Goal: Check status: Check status

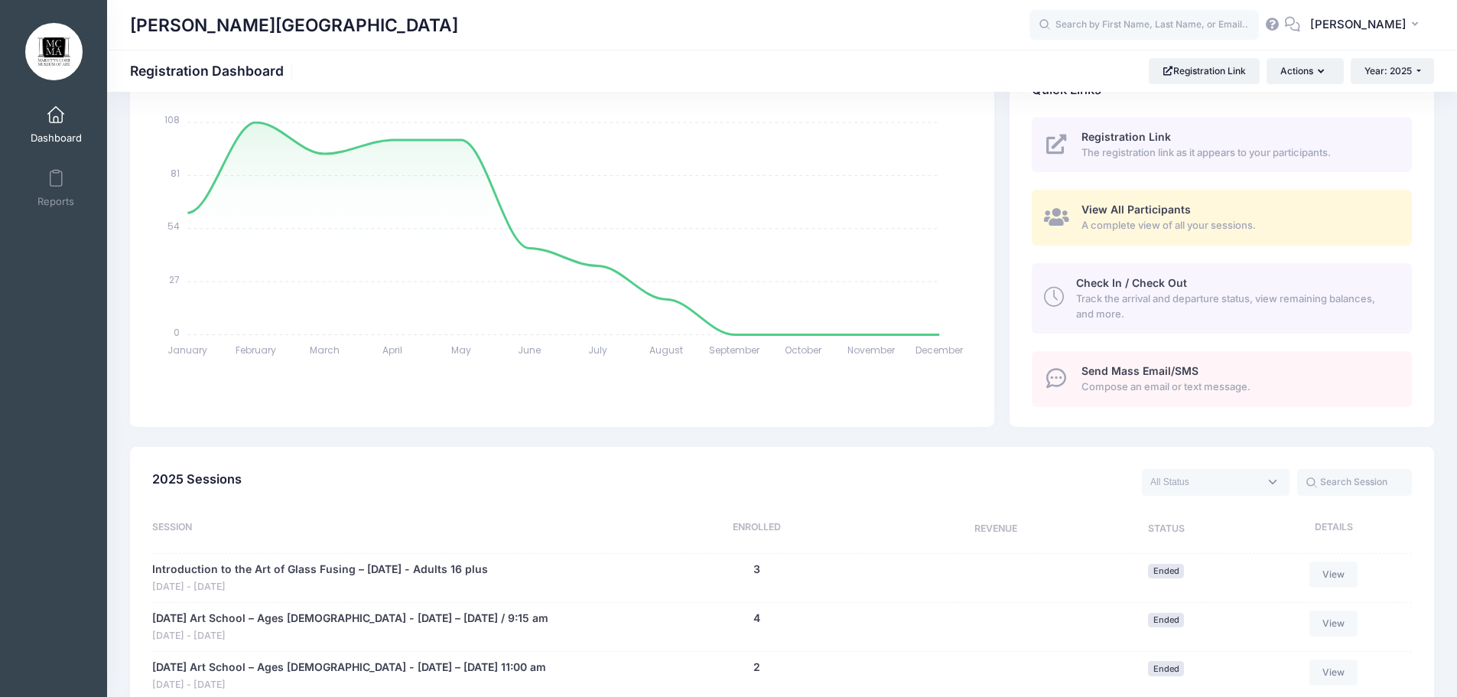
scroll to position [306, 0]
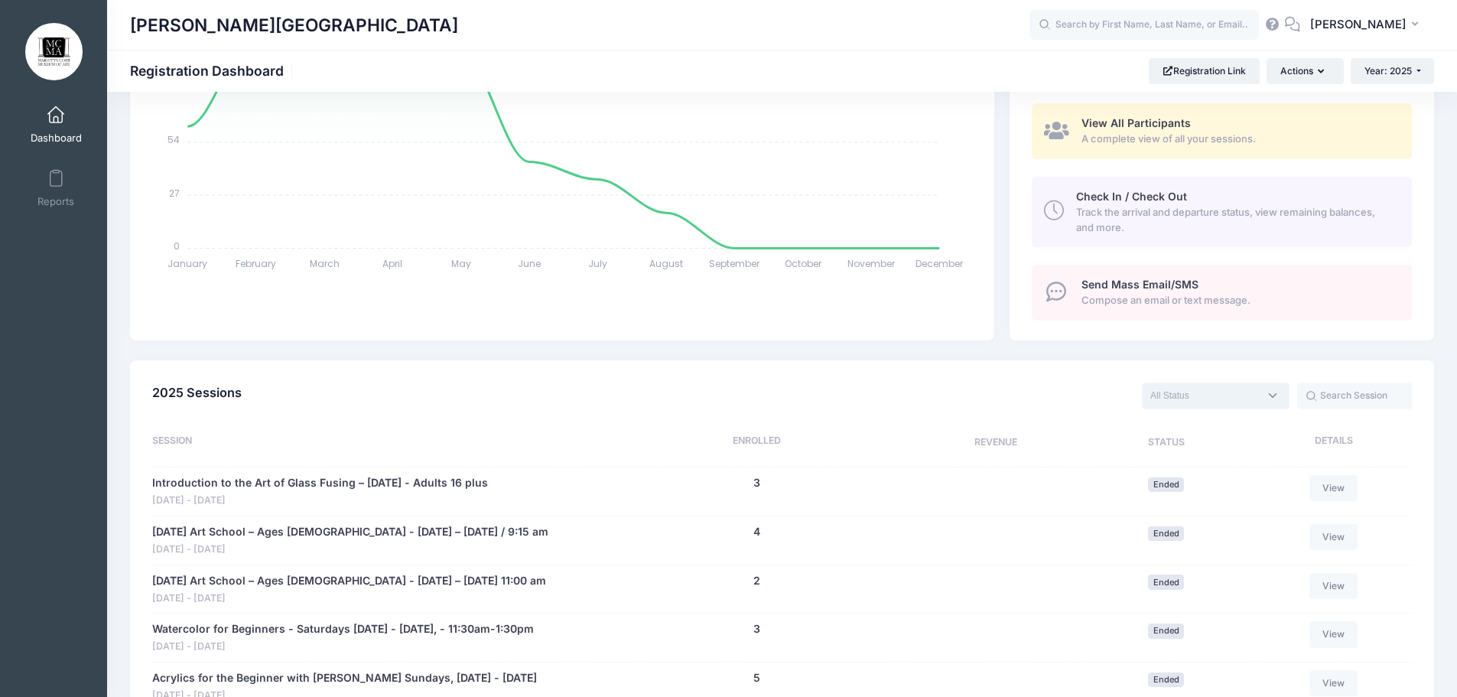
click at [1221, 402] on textarea "Search" at bounding box center [1204, 396] width 109 height 14
select select "future"
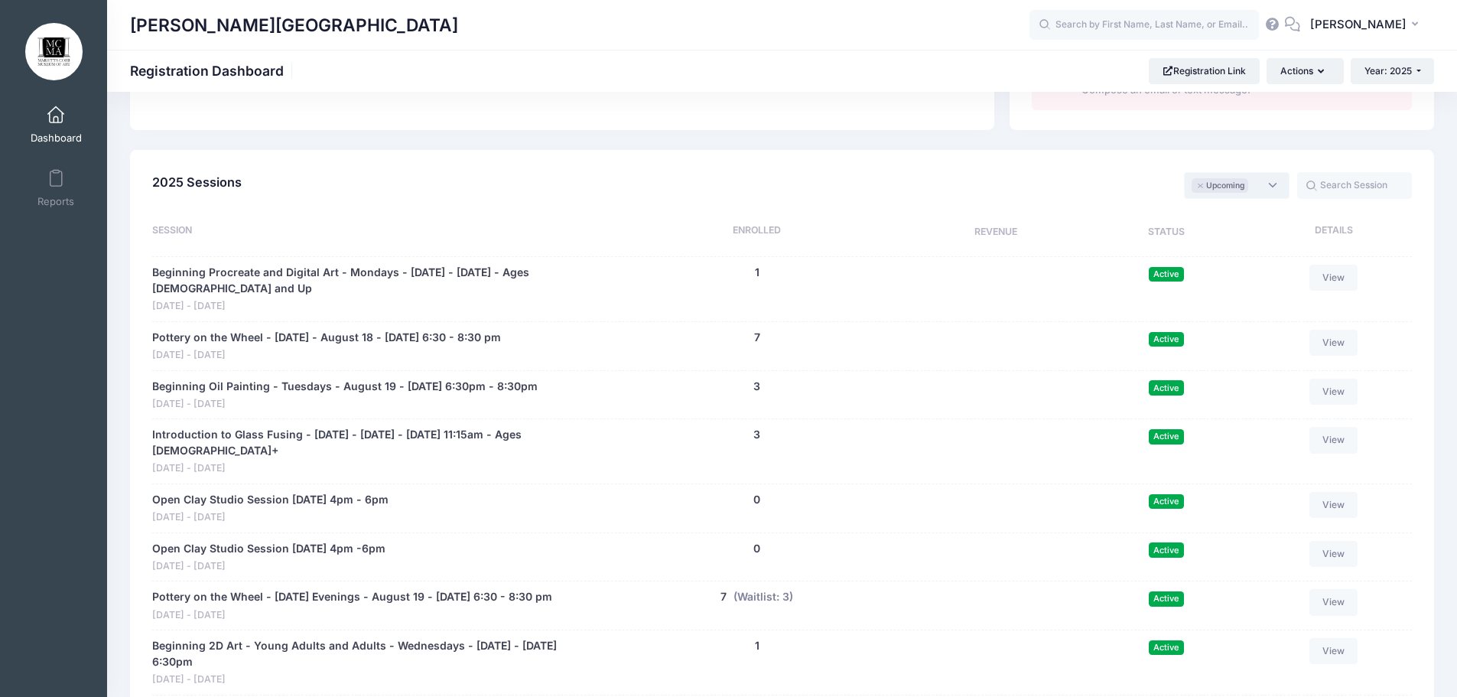
scroll to position [535, 0]
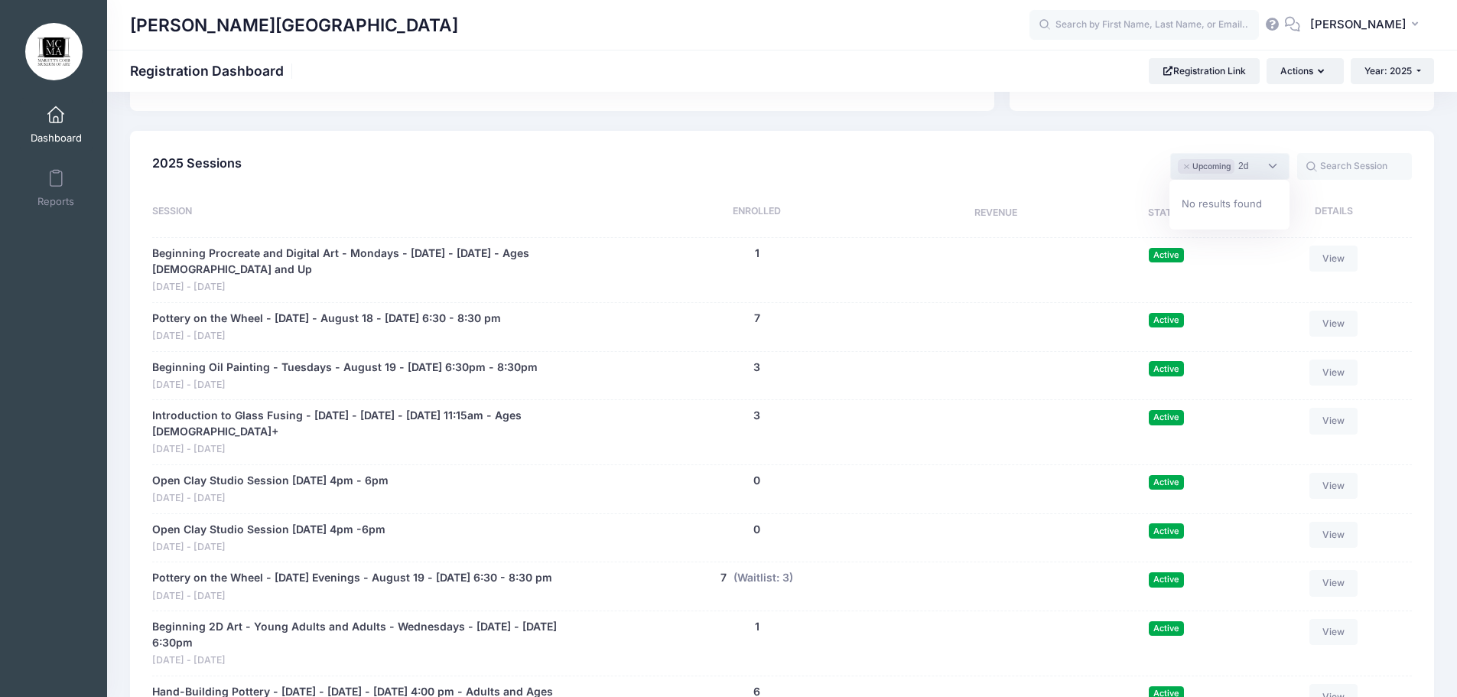
type textarea "2"
click at [591, 160] on div "Upcoming Live Completed × Upcoming" at bounding box center [829, 166] width 1165 height 31
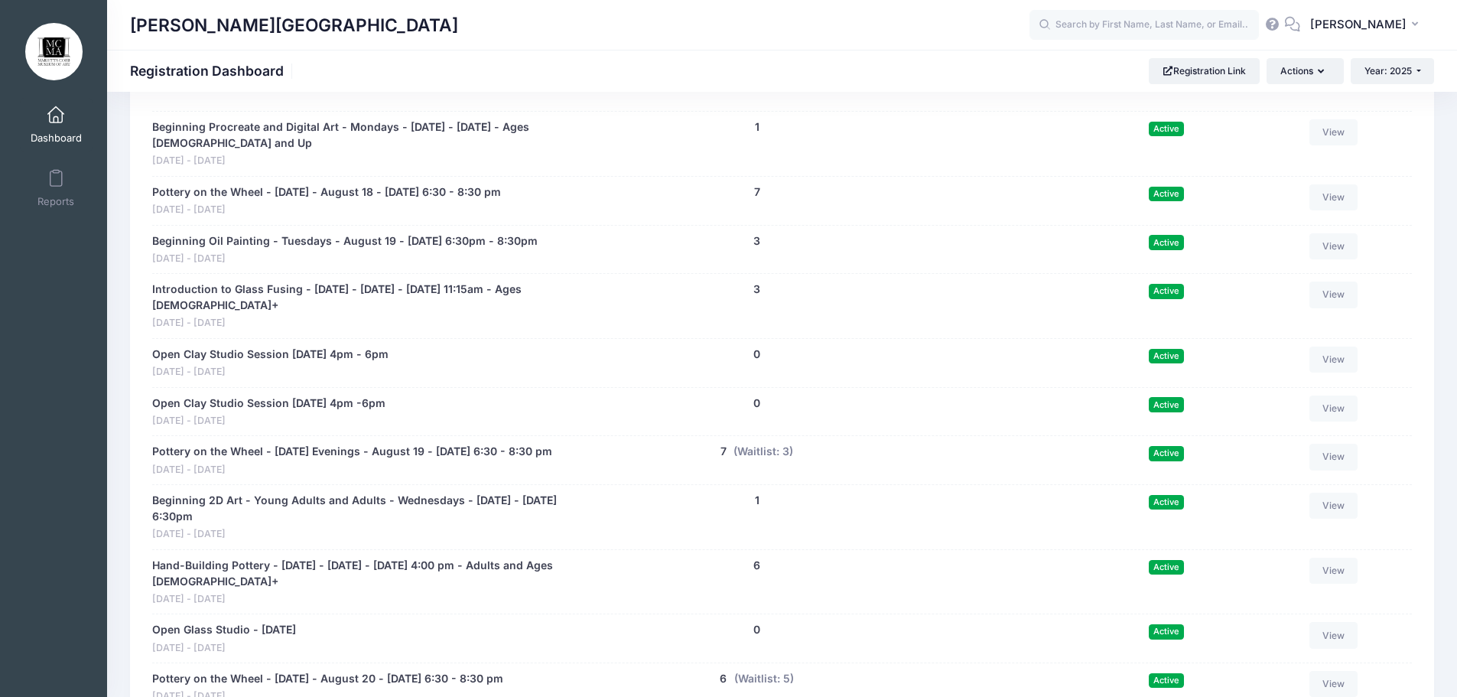
scroll to position [688, 0]
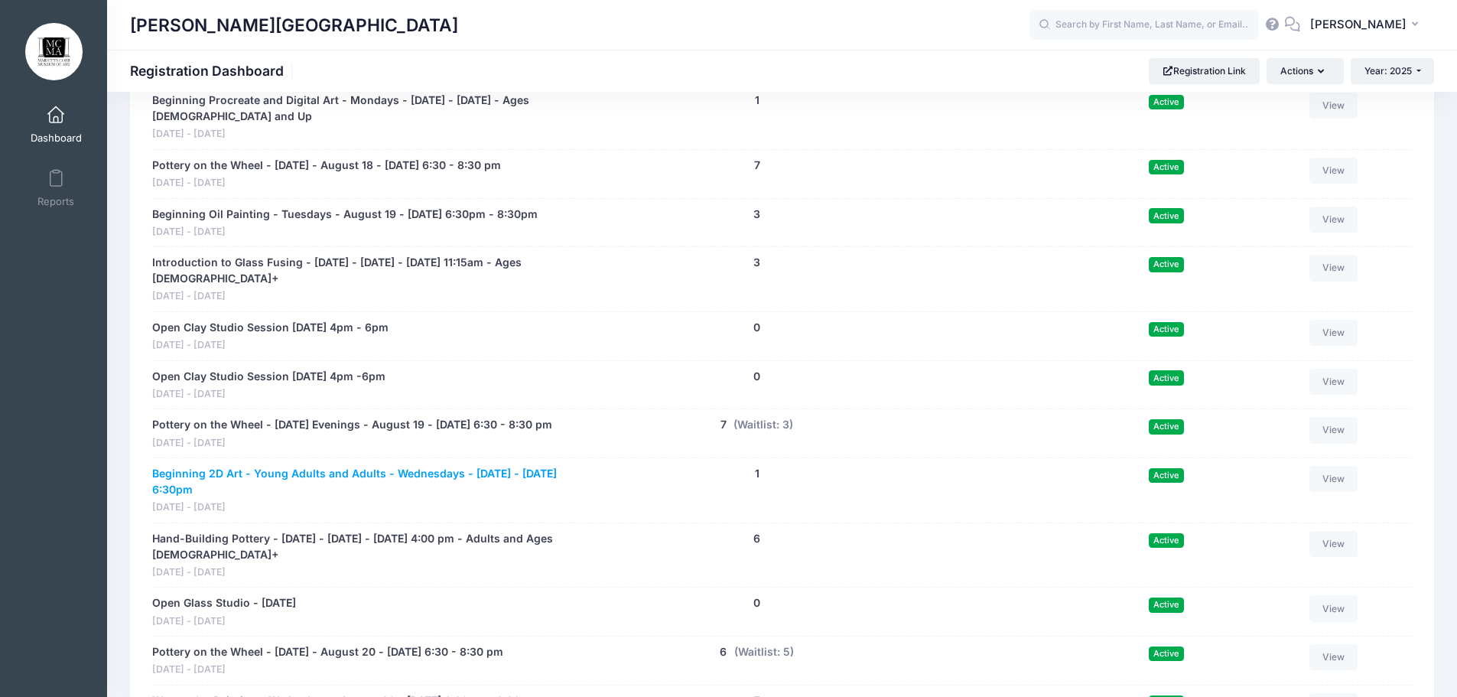
drag, startPoint x: 152, startPoint y: 506, endPoint x: 263, endPoint y: 527, distance: 113.0
copy link "Beginning 2D Art - Young Adults and Adults - Wednesdays - [DATE] - [DATE] 6:30pm"
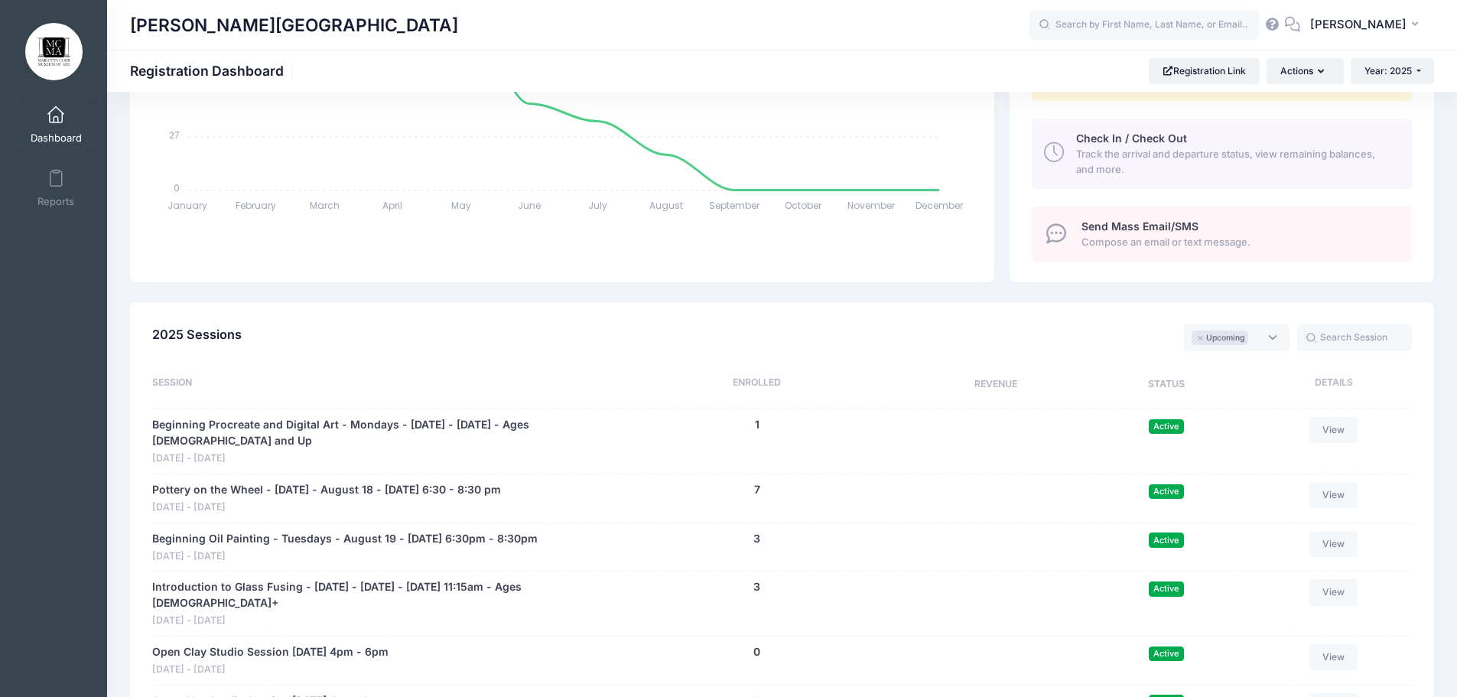
scroll to position [517, 0]
